Goal: Task Accomplishment & Management: Manage account settings

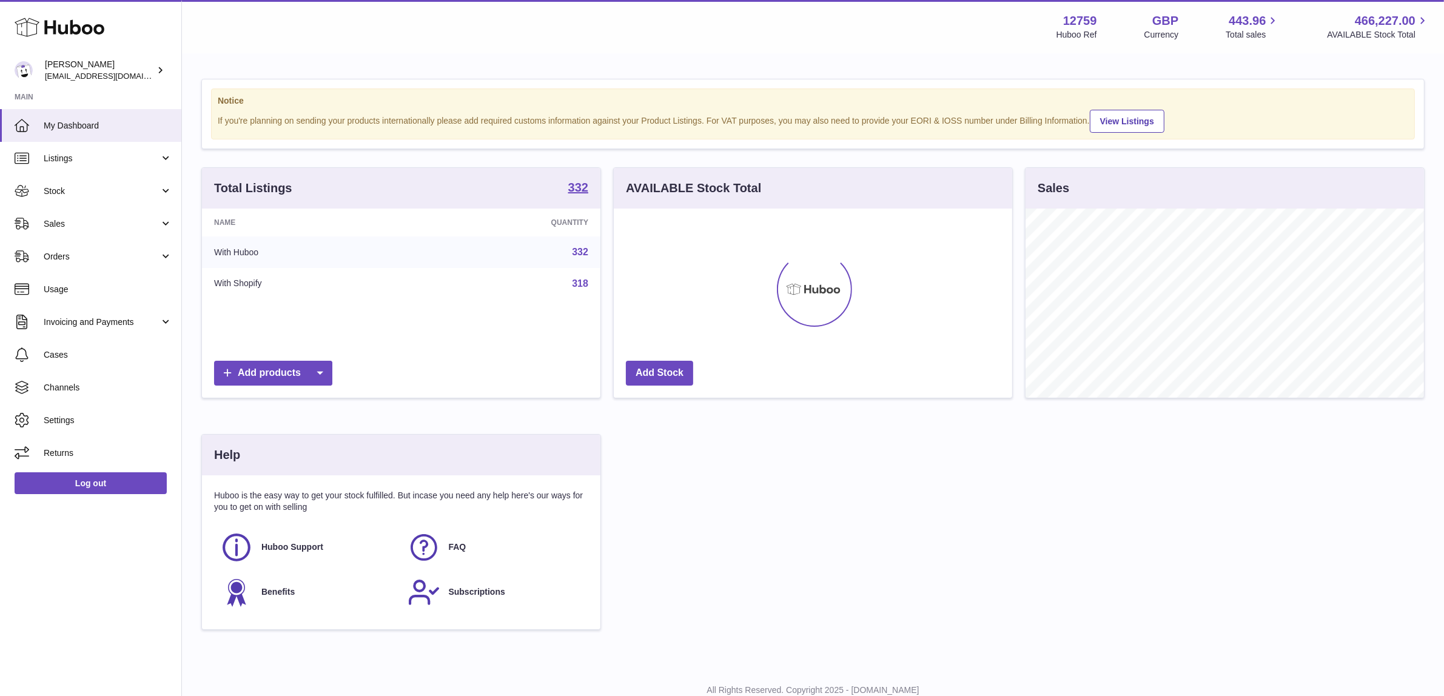
scroll to position [189, 398]
click at [101, 67] on div "Sofia Panwar internalAdmin-12759@internal.huboo.com" at bounding box center [99, 70] width 109 height 23
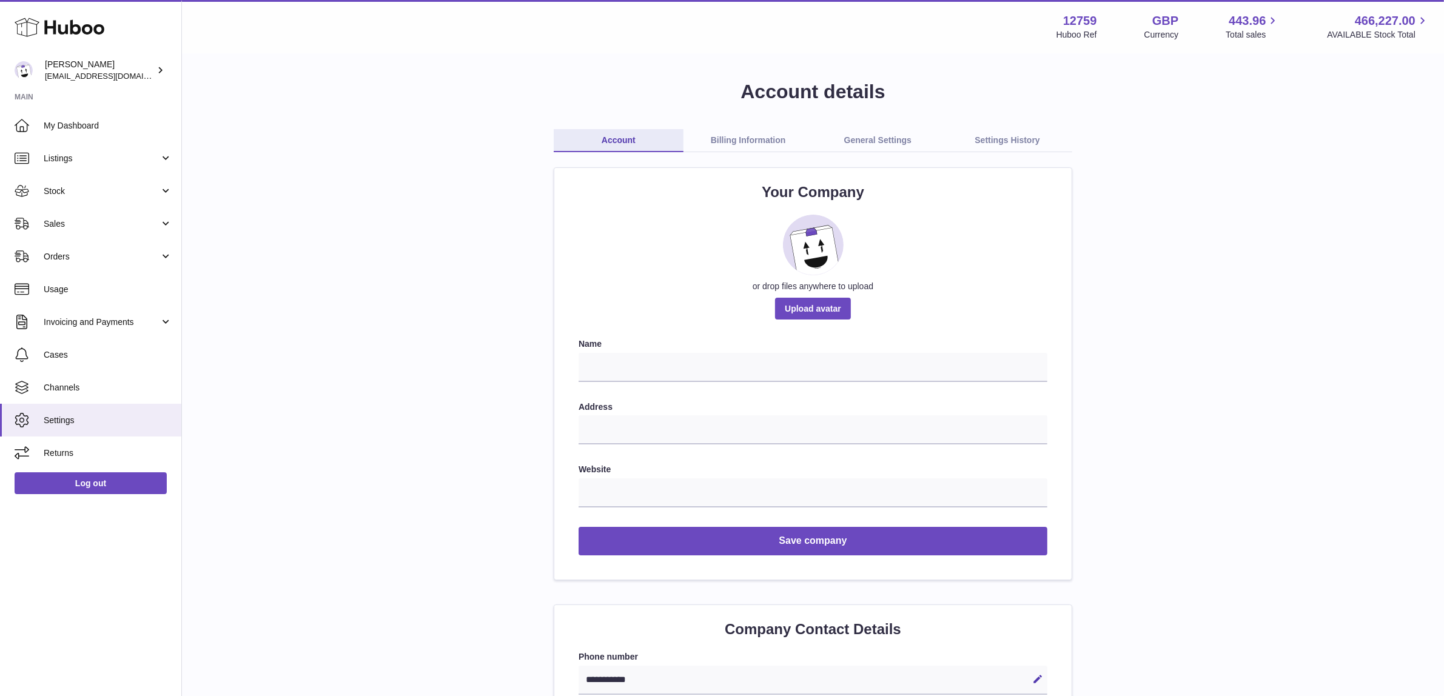
click at [725, 137] on link "Billing Information" at bounding box center [748, 140] width 130 height 23
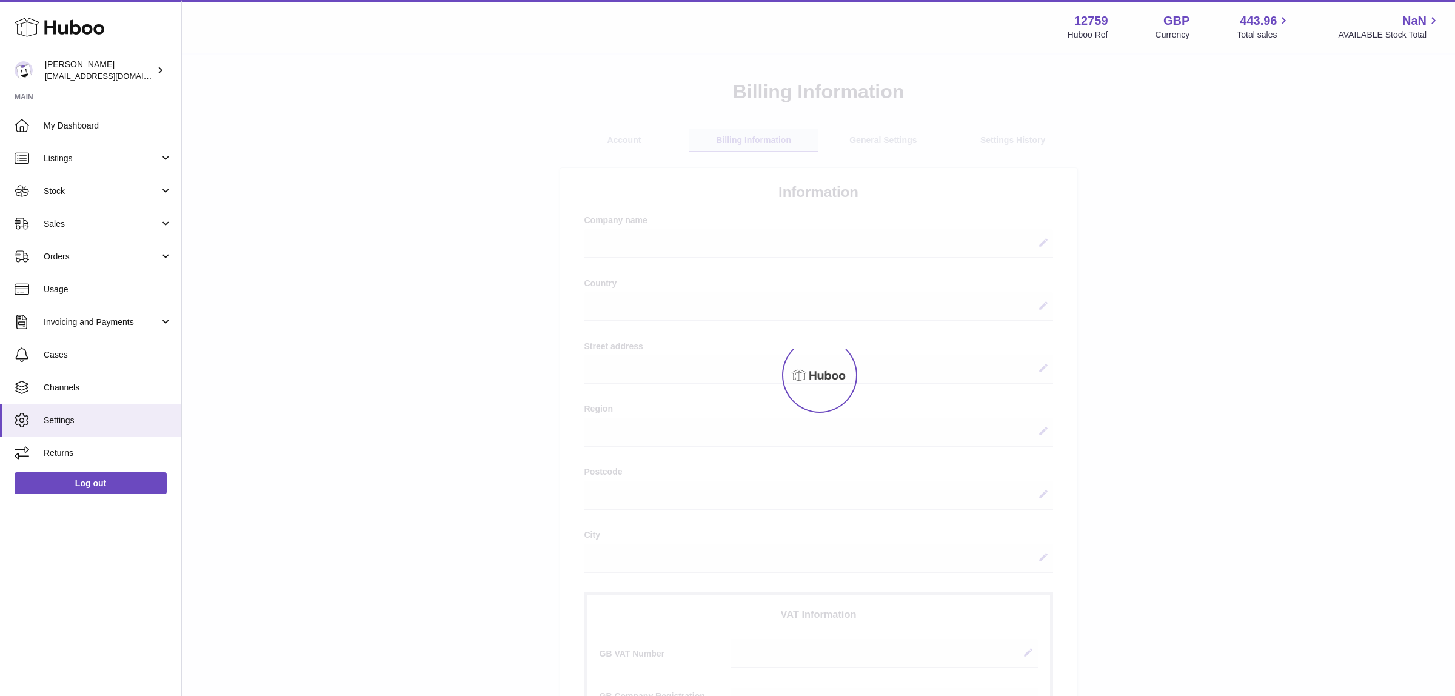
select select
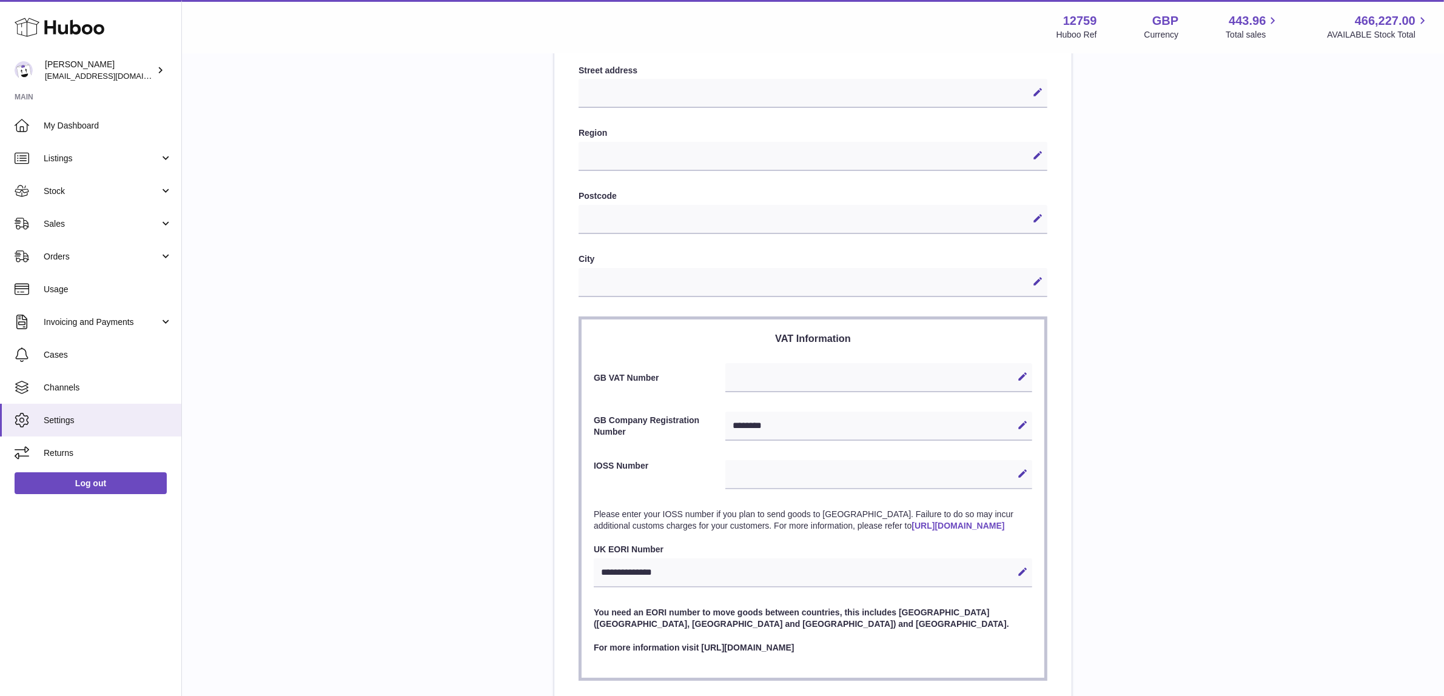
scroll to position [303, 0]
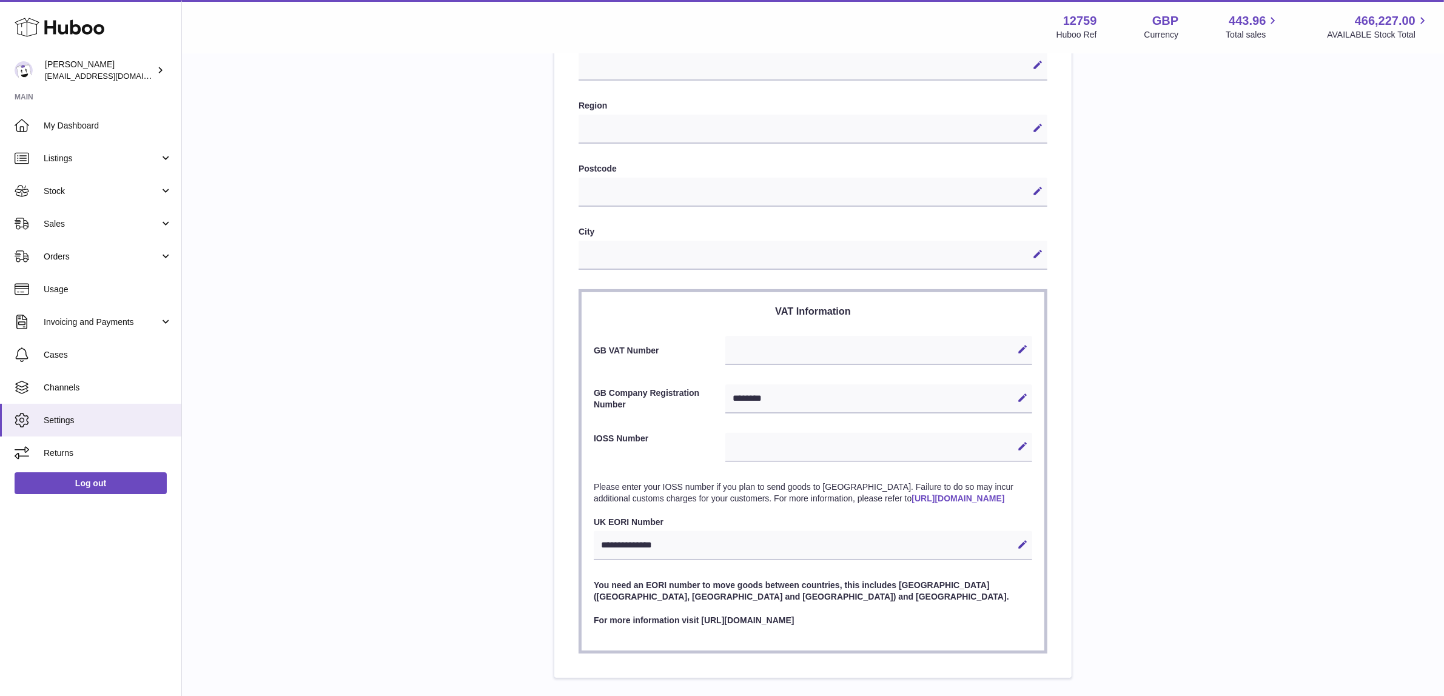
click at [343, 367] on div "**********" at bounding box center [812, 227] width 1223 height 903
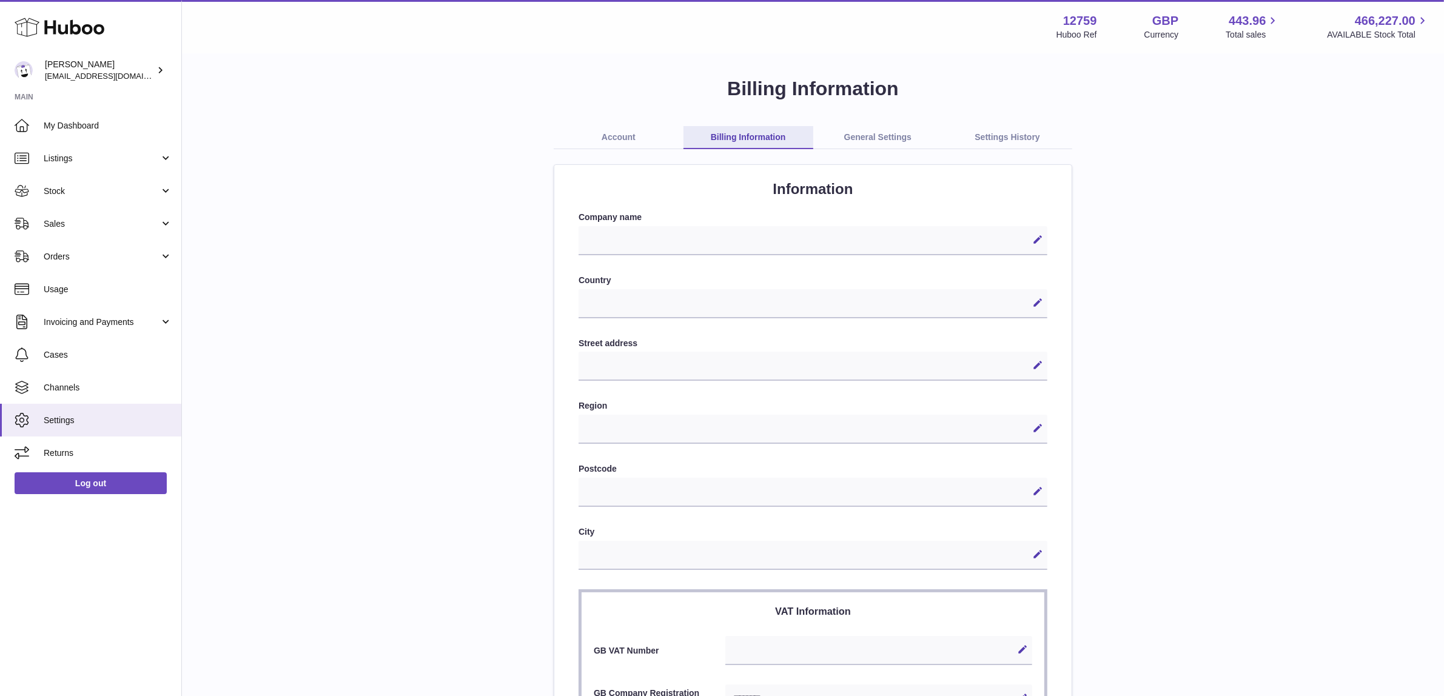
scroll to position [0, 0]
click at [626, 131] on link "Account" at bounding box center [619, 140] width 130 height 23
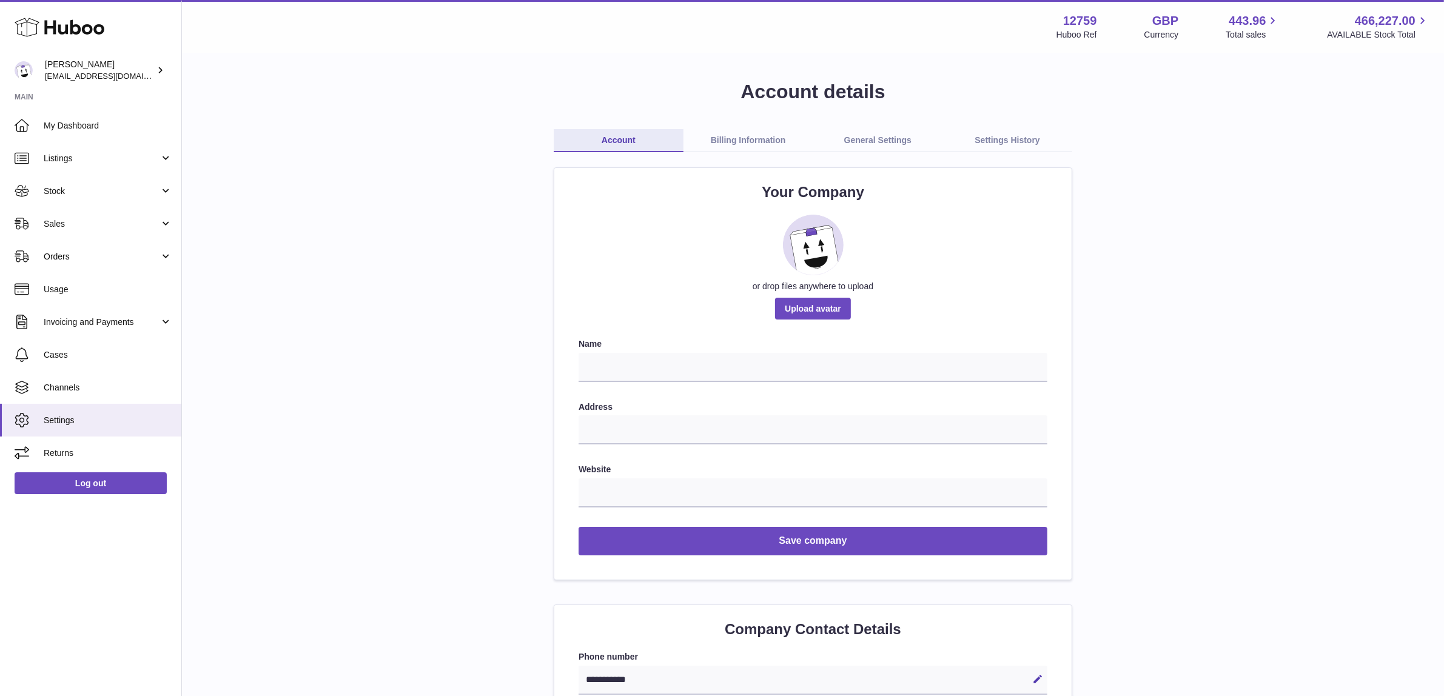
click at [419, 89] on h1 "Account details" at bounding box center [812, 92] width 1223 height 26
